Goal: Navigation & Orientation: Find specific page/section

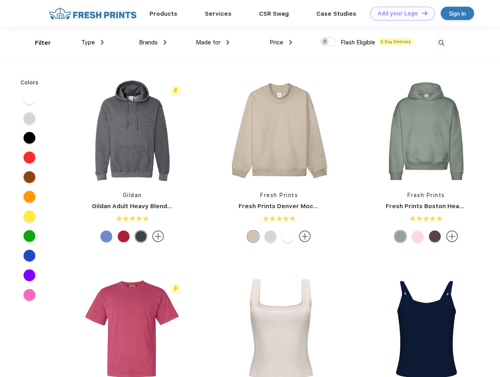
click at [400, 13] on link "Add your Logo Design Tool" at bounding box center [402, 14] width 65 height 14
click at [0, 0] on div "Design Tool" at bounding box center [0, 0] width 0 height 0
click at [421, 13] on link "Add your Logo Design Tool" at bounding box center [402, 14] width 65 height 14
click at [38, 43] on div "Filter" at bounding box center [43, 42] width 16 height 9
click at [93, 42] on span "Type" at bounding box center [88, 42] width 14 height 7
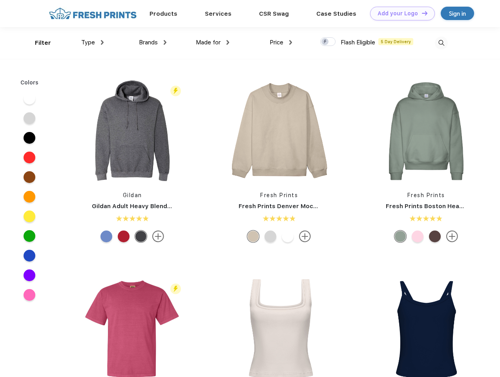
click at [153, 42] on span "Brands" at bounding box center [148, 42] width 19 height 7
click at [213, 42] on span "Made for" at bounding box center [208, 42] width 25 height 7
click at [281, 42] on span "Price" at bounding box center [277, 42] width 14 height 7
click at [328, 42] on div at bounding box center [327, 41] width 15 height 9
click at [325, 42] on input "checkbox" at bounding box center [322, 39] width 5 height 5
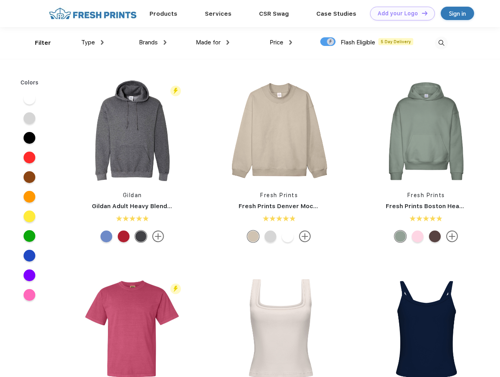
click at [441, 43] on img at bounding box center [441, 42] width 13 height 13
